Goal: Browse casually

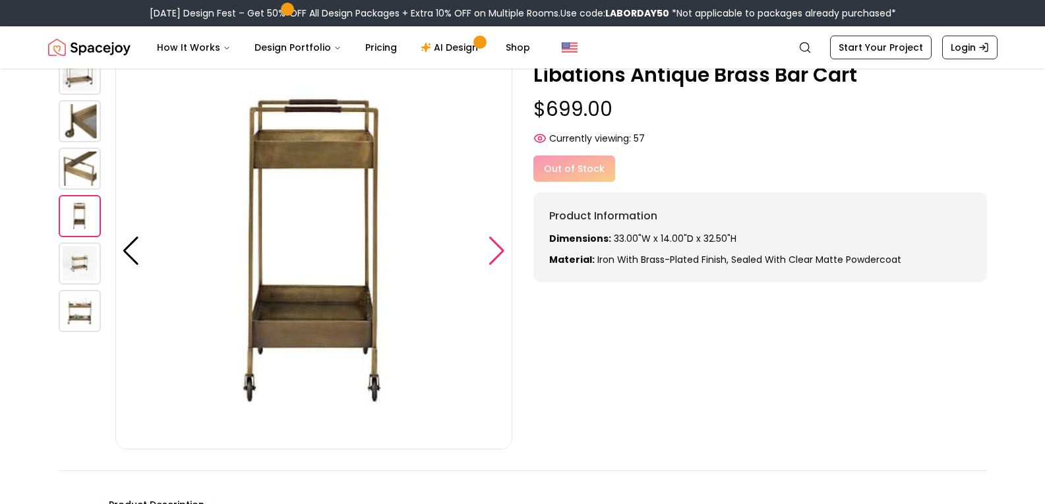
click at [498, 256] on div at bounding box center [497, 251] width 18 height 29
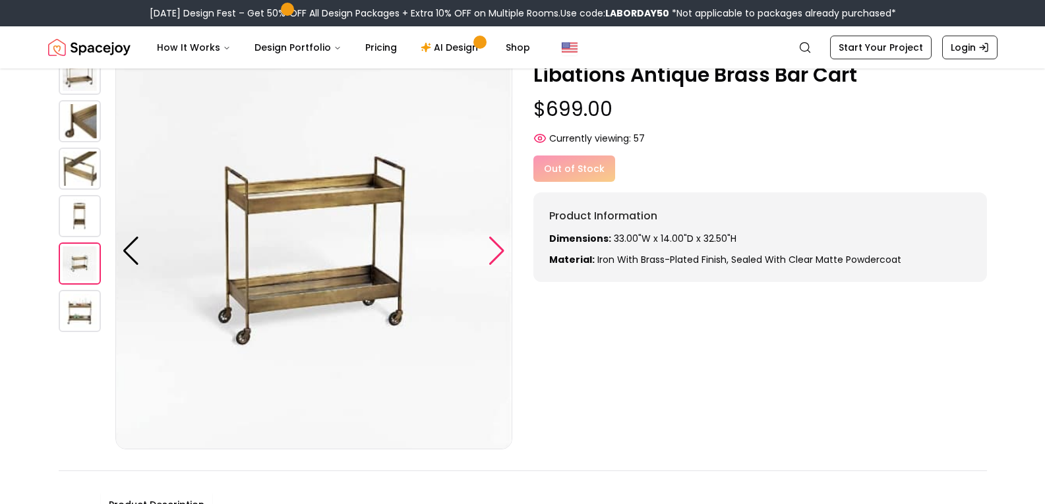
click at [498, 256] on div at bounding box center [497, 251] width 18 height 29
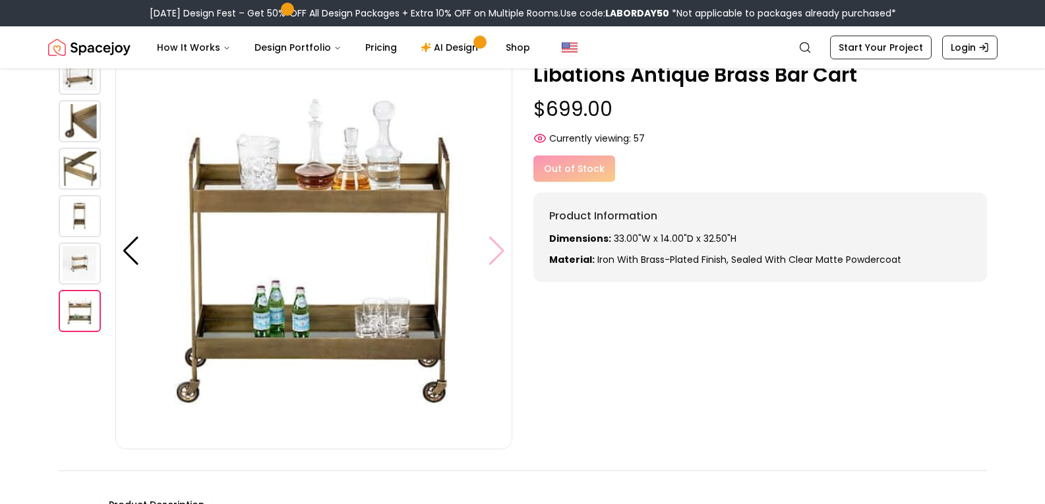
click at [498, 256] on img at bounding box center [313, 251] width 397 height 397
click at [495, 248] on img at bounding box center [313, 251] width 397 height 397
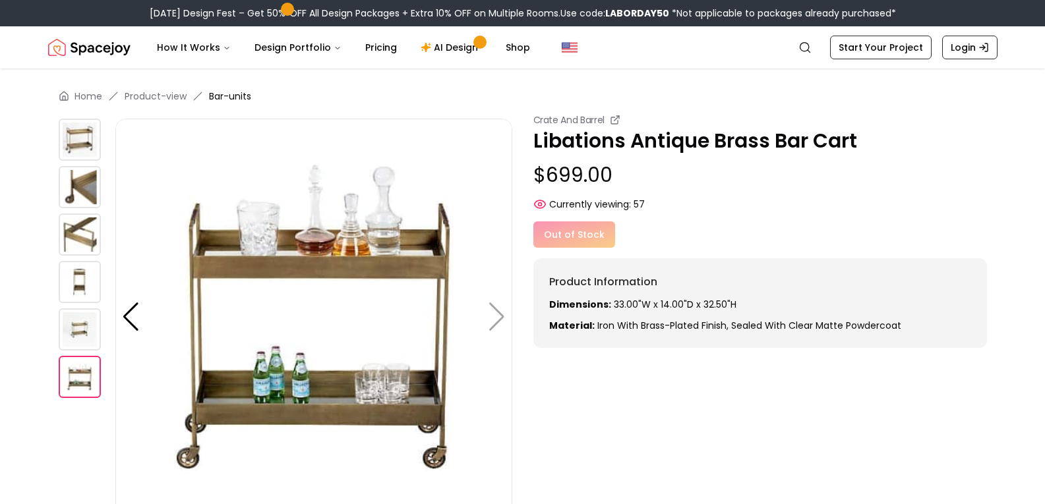
click at [82, 140] on img at bounding box center [80, 140] width 42 height 42
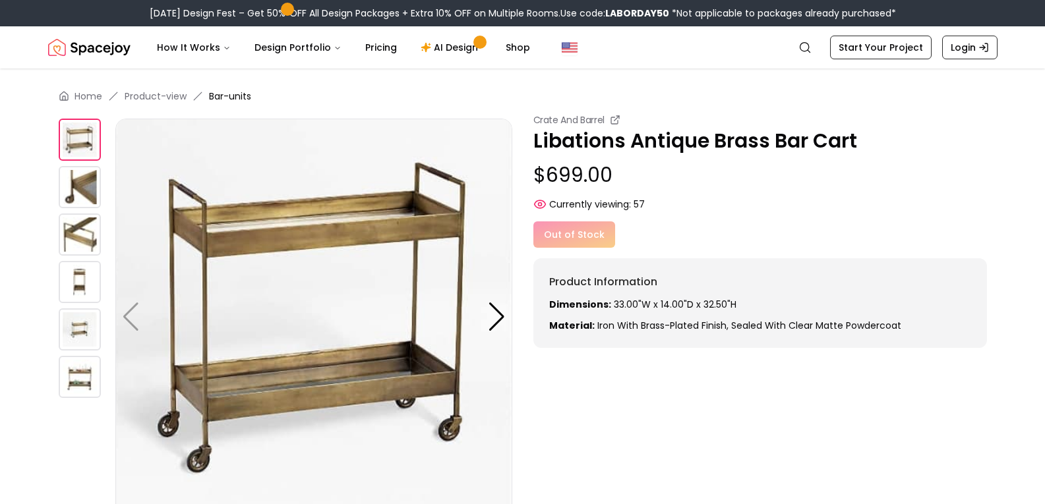
click at [87, 276] on img at bounding box center [80, 282] width 42 height 42
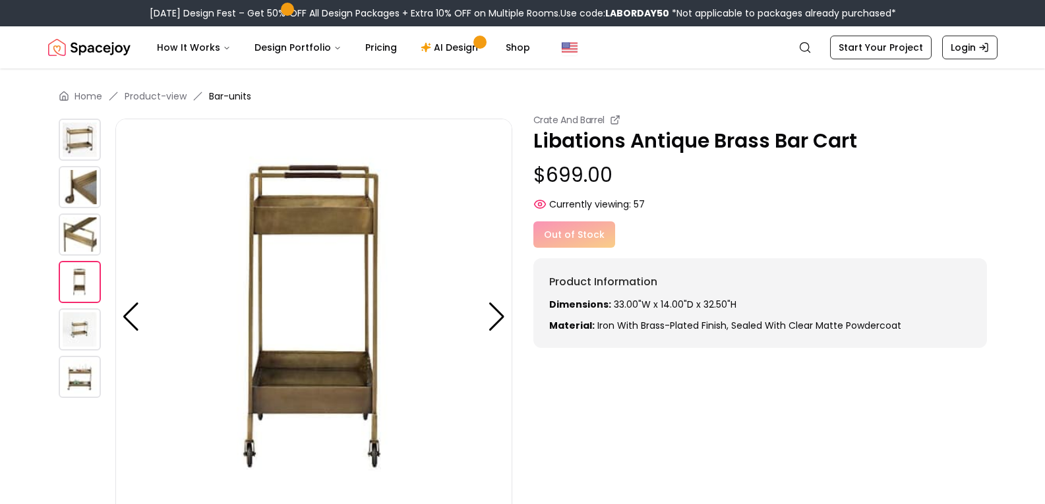
click at [75, 192] on img at bounding box center [80, 187] width 42 height 42
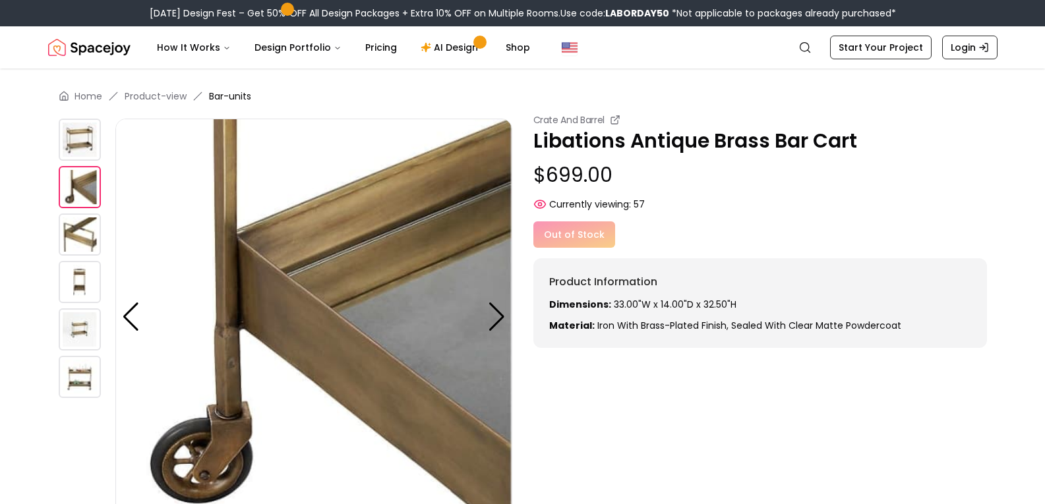
click at [78, 285] on img at bounding box center [80, 282] width 42 height 42
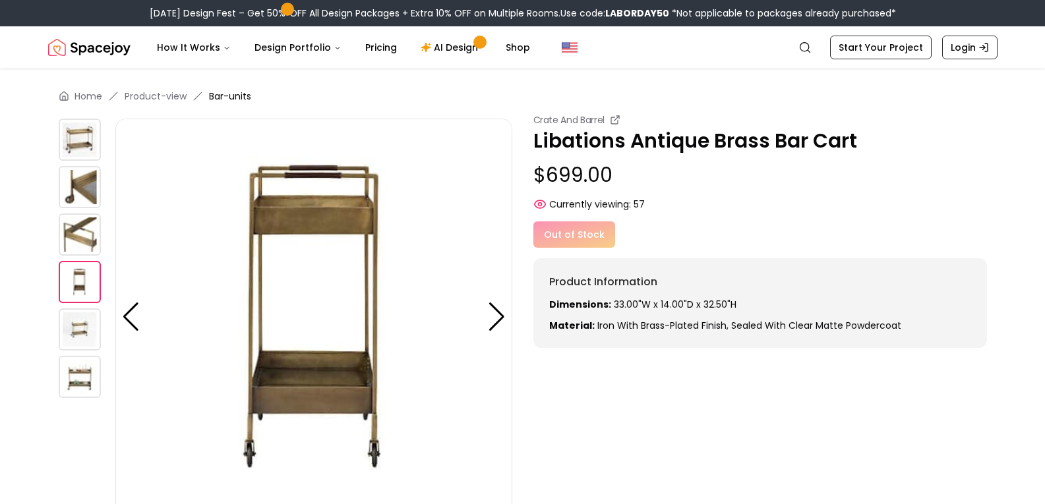
click at [78, 328] on img at bounding box center [80, 329] width 42 height 42
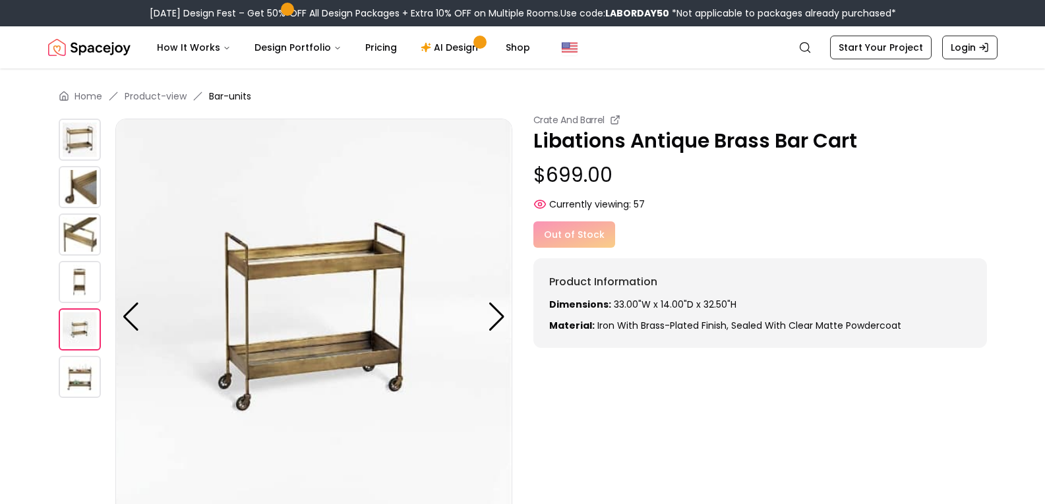
click at [83, 375] on img at bounding box center [80, 377] width 42 height 42
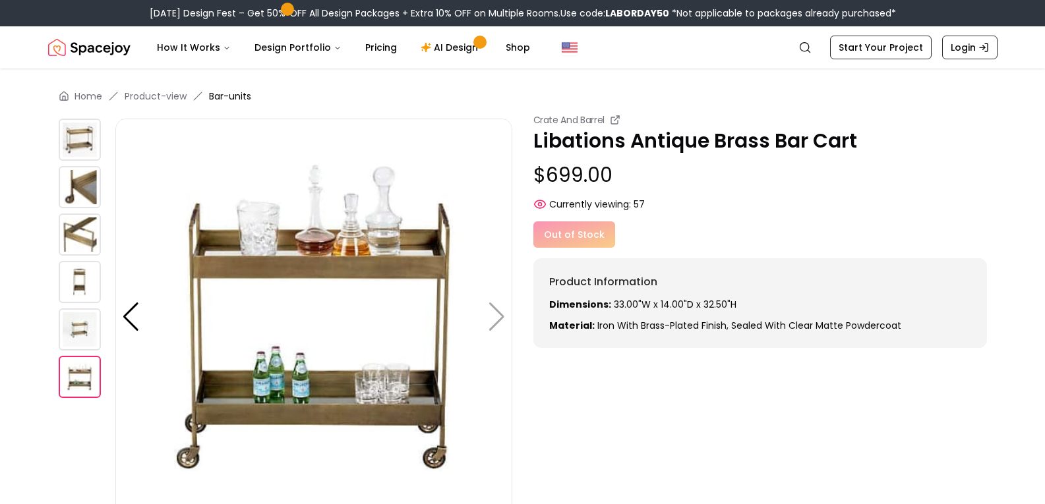
click at [72, 127] on img at bounding box center [80, 140] width 42 height 42
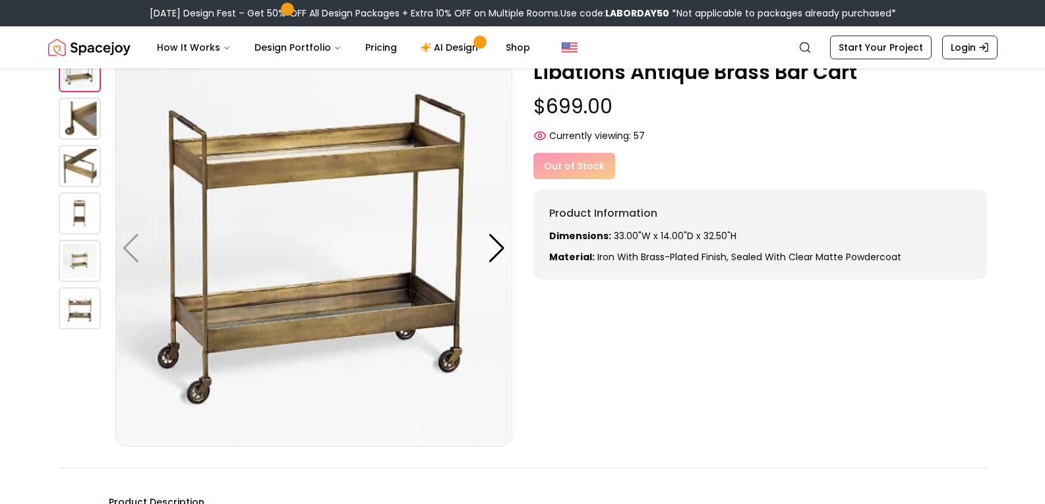
scroll to position [132, 0]
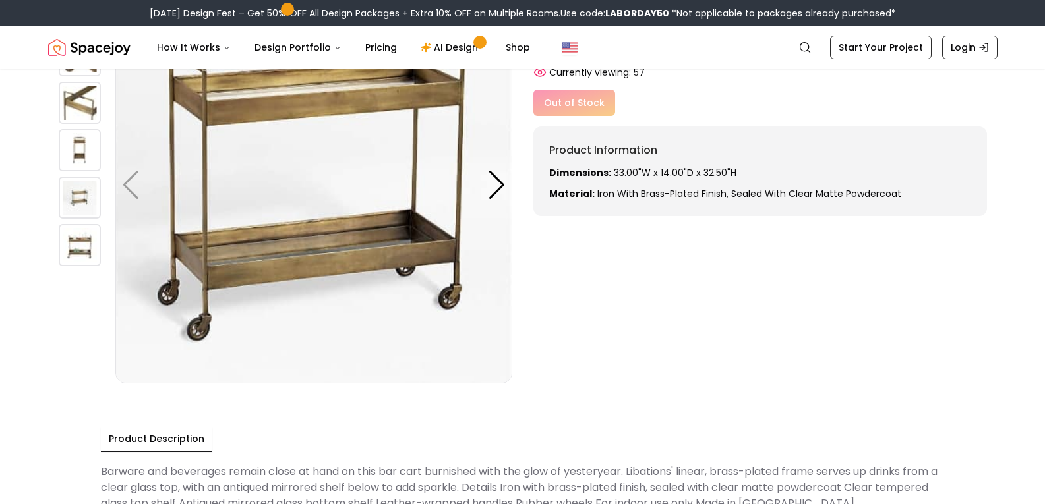
click at [88, 152] on img at bounding box center [80, 150] width 42 height 42
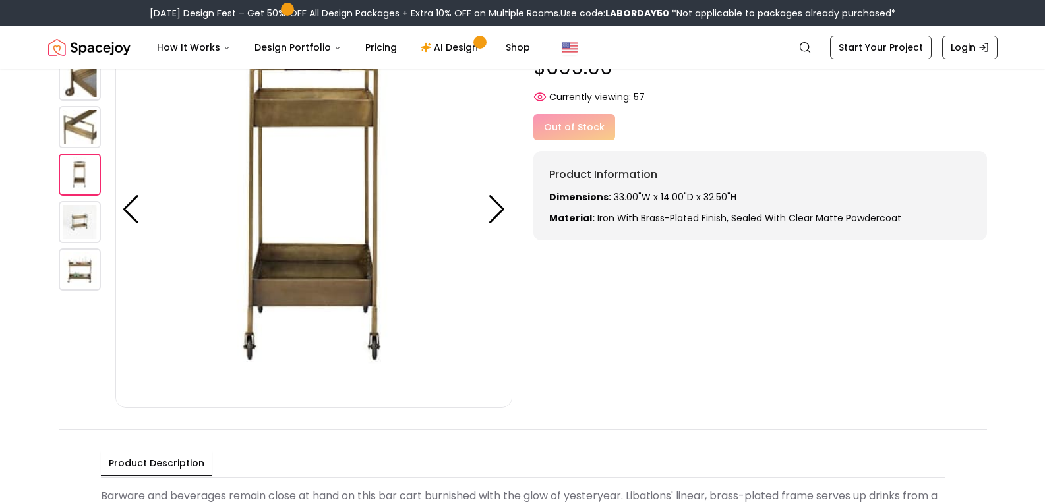
scroll to position [66, 0]
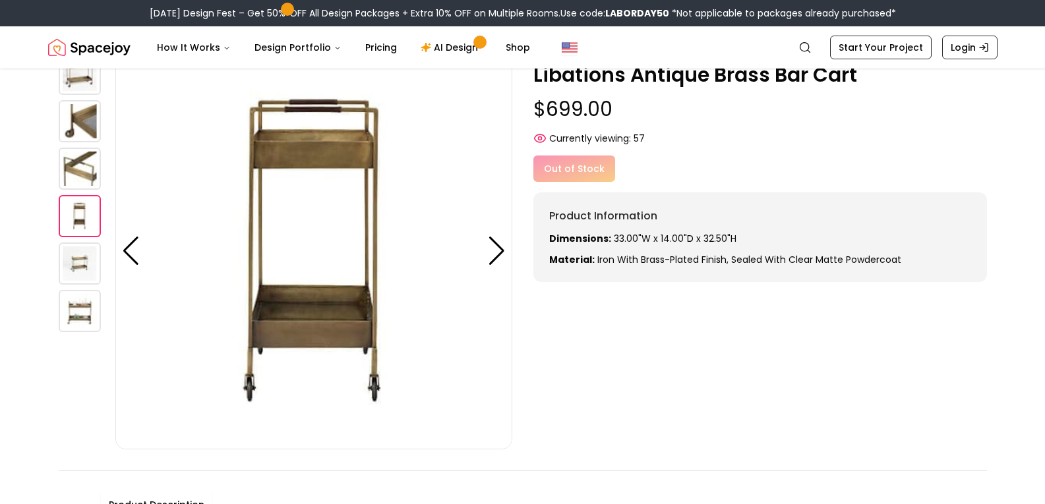
click at [83, 305] on img at bounding box center [80, 311] width 42 height 42
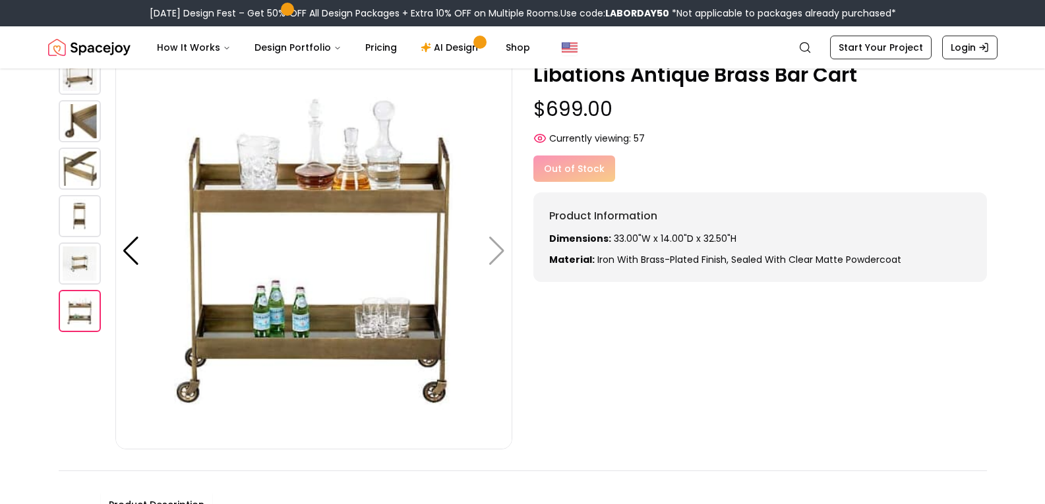
click at [71, 210] on img at bounding box center [80, 216] width 42 height 42
